Goal: Information Seeking & Learning: Learn about a topic

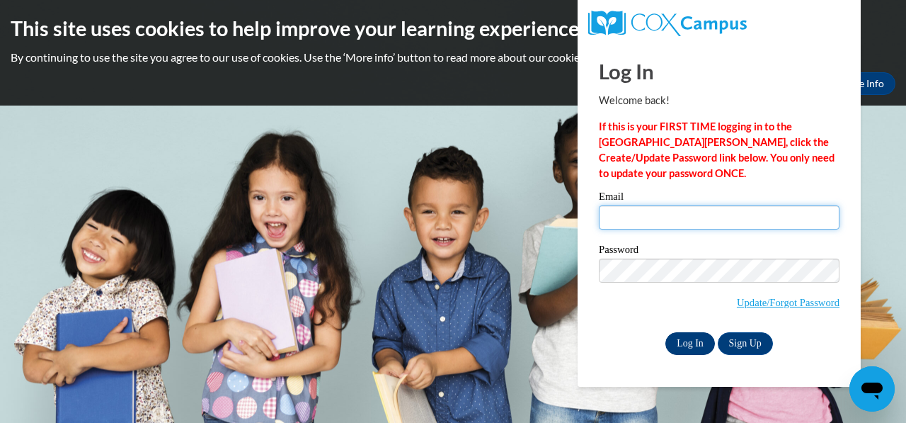
type input "csmith4030@yahoo.com"
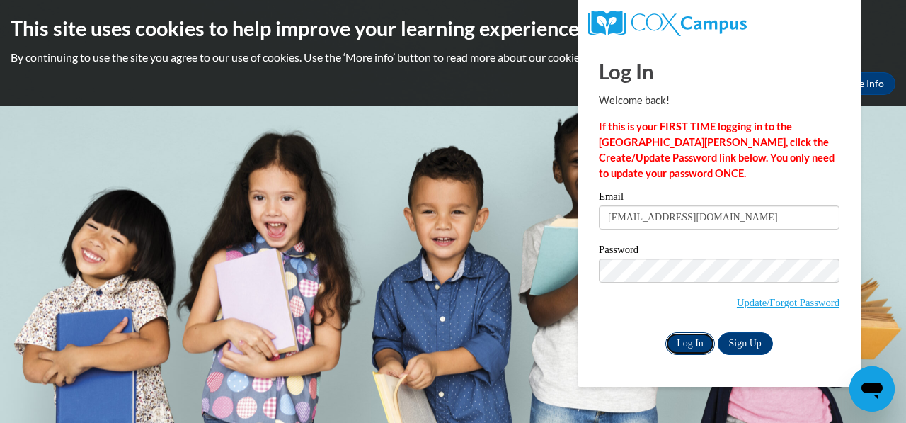
click at [692, 340] on input "Log In" at bounding box center [690, 343] width 50 height 23
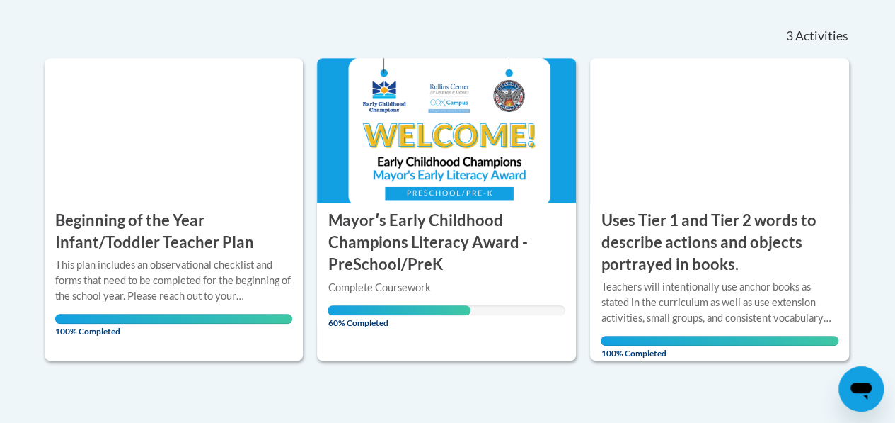
scroll to position [326, 0]
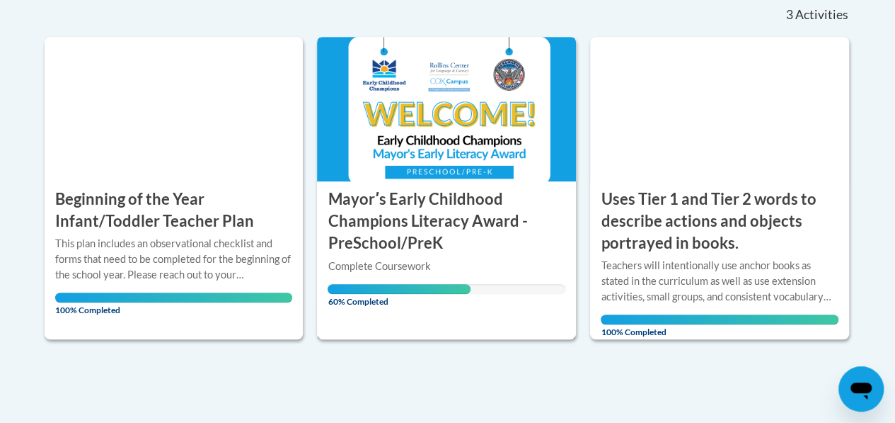
click at [417, 227] on h3 "Mayorʹs Early Childhood Champions Literacy Award - PreSchool/PreK" at bounding box center [447, 220] width 238 height 65
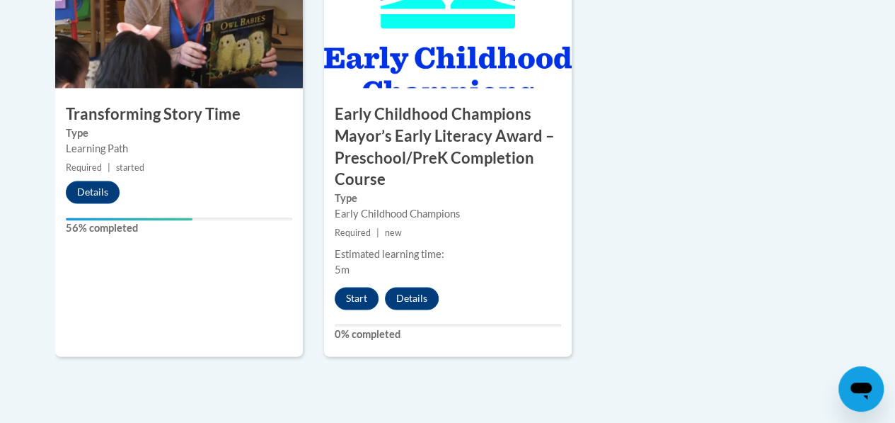
scroll to position [1007, 0]
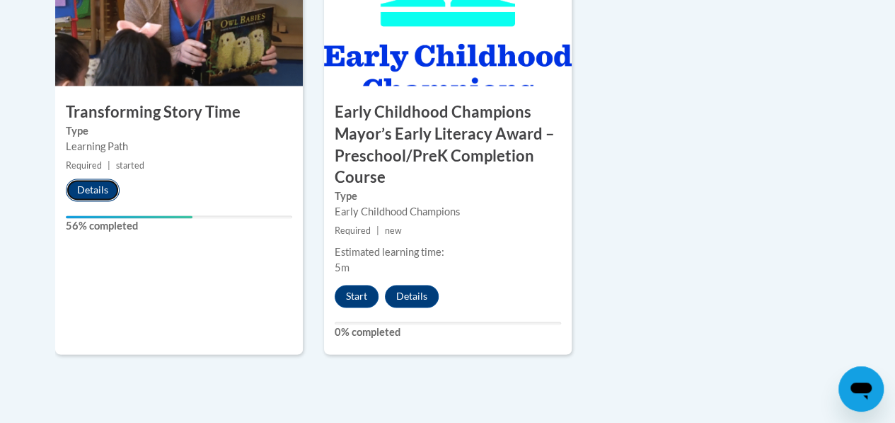
click at [89, 192] on button "Details" at bounding box center [93, 189] width 54 height 23
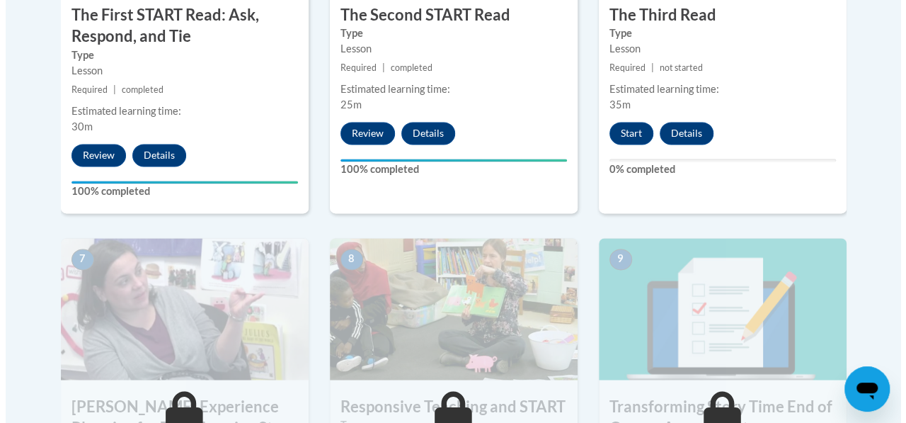
scroll to position [1015, 0]
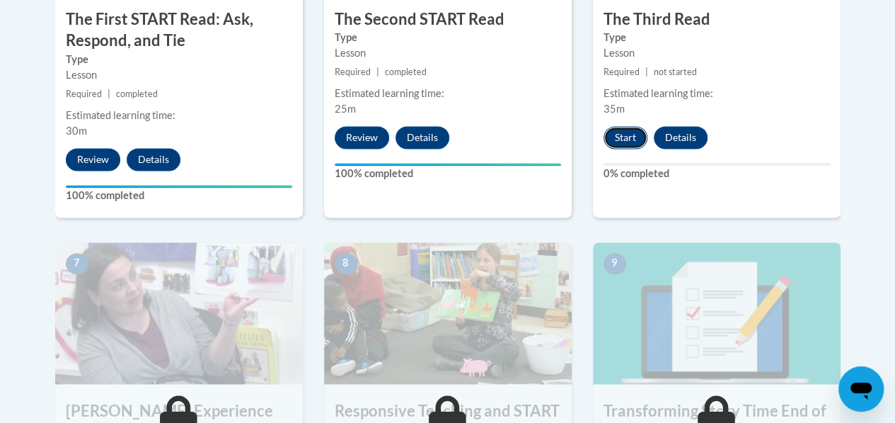
click at [631, 132] on button "Start" at bounding box center [626, 137] width 44 height 23
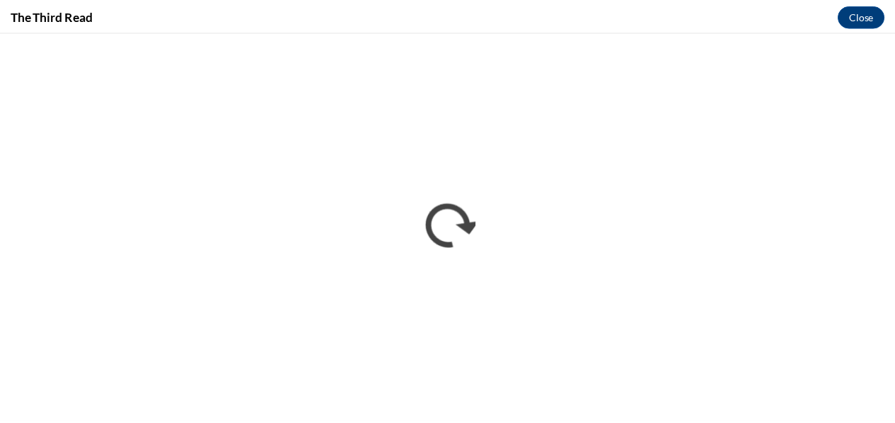
scroll to position [0, 0]
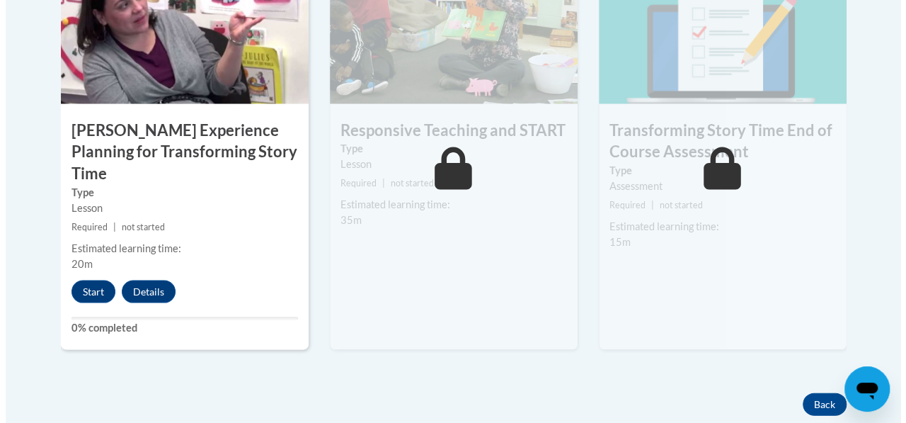
scroll to position [1302, 0]
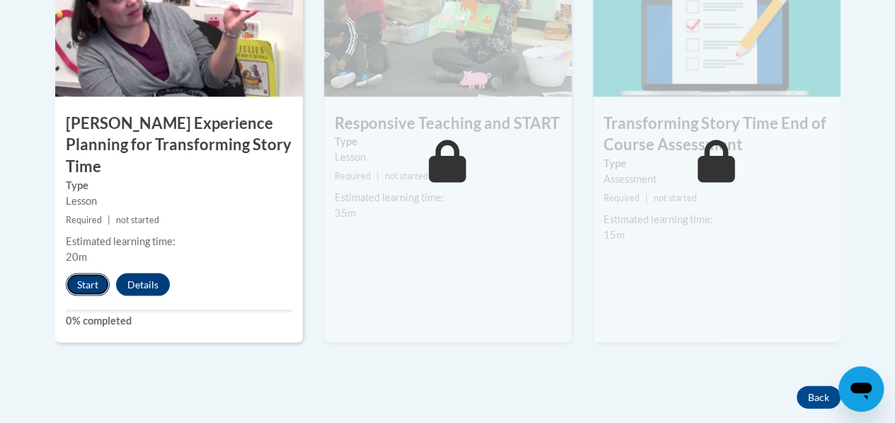
click at [89, 273] on button "Start" at bounding box center [88, 284] width 44 height 23
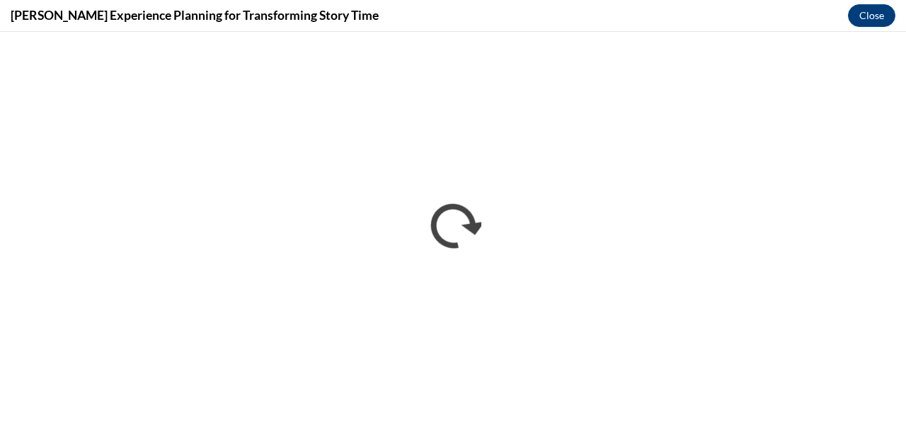
scroll to position [0, 0]
